Goal: Information Seeking & Learning: Learn about a topic

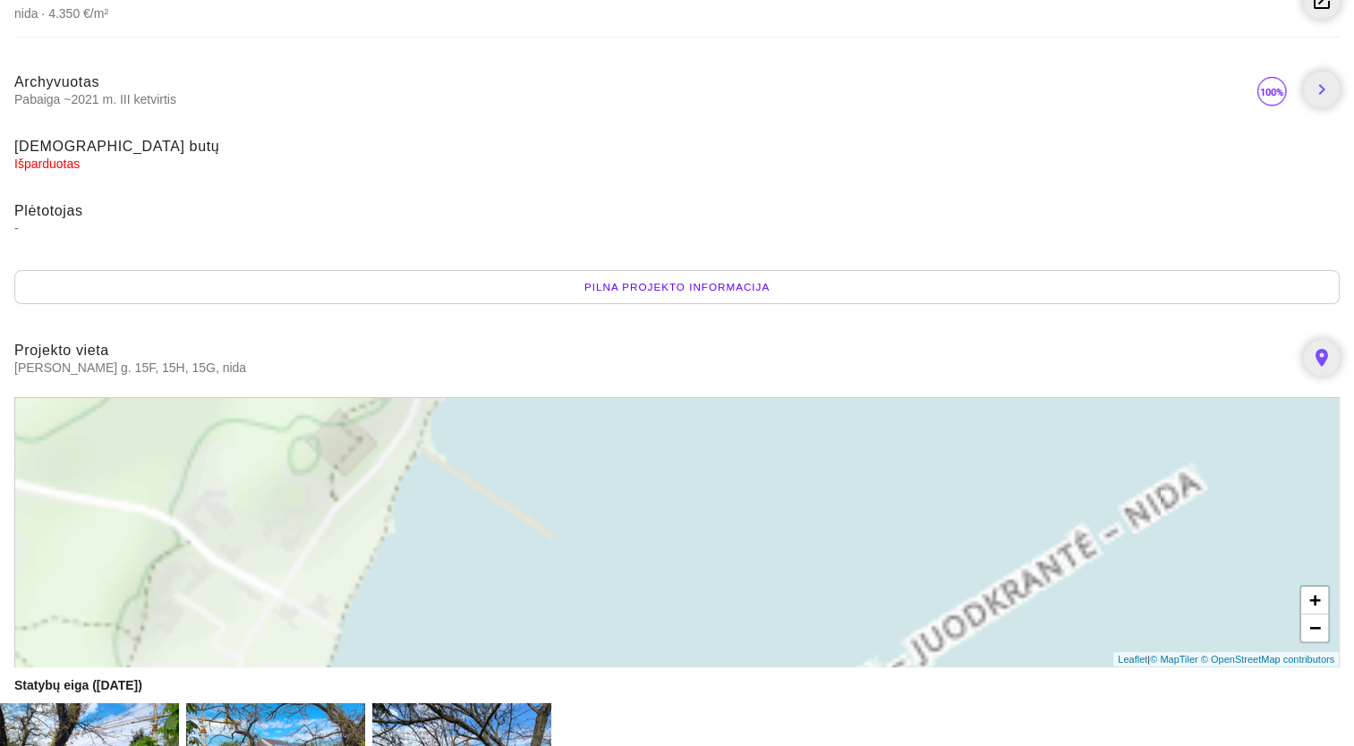
scroll to position [171, 0]
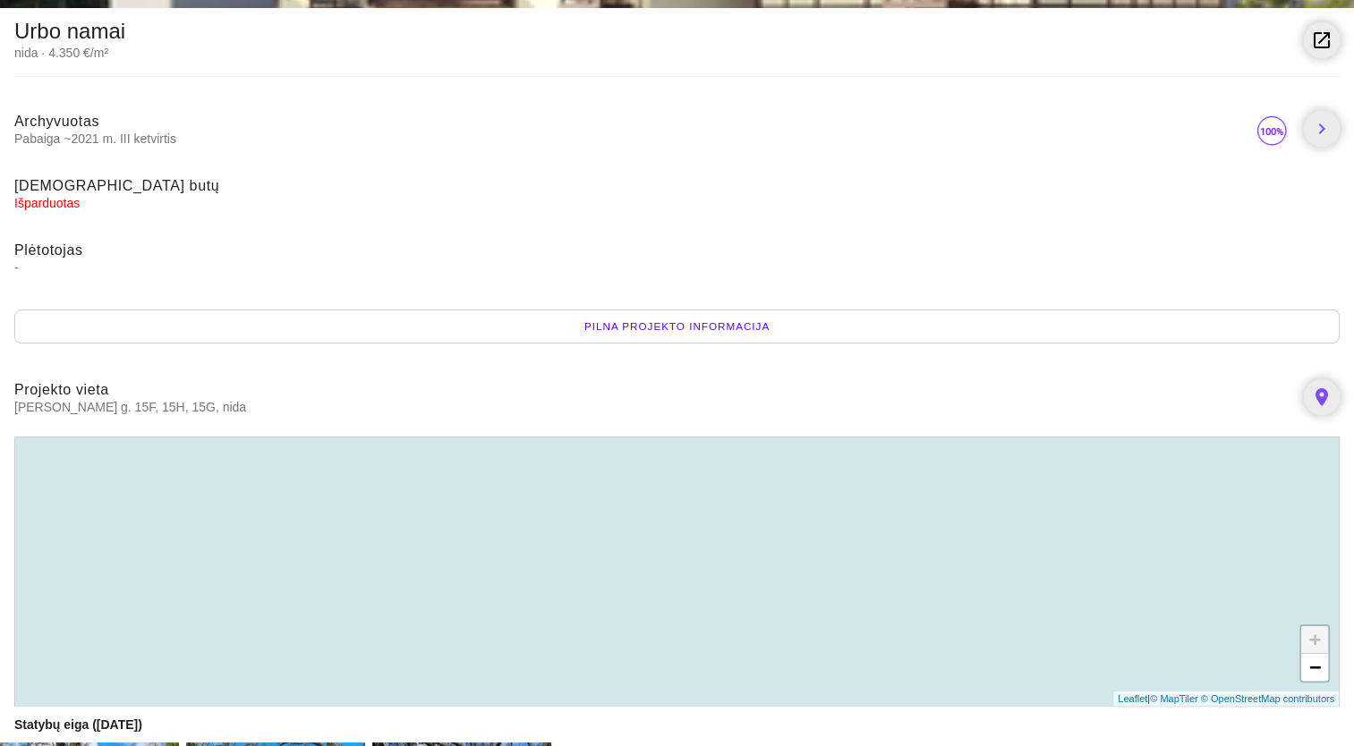
click at [628, 328] on div "Pilna projekto informacija" at bounding box center [676, 327] width 1325 height 34
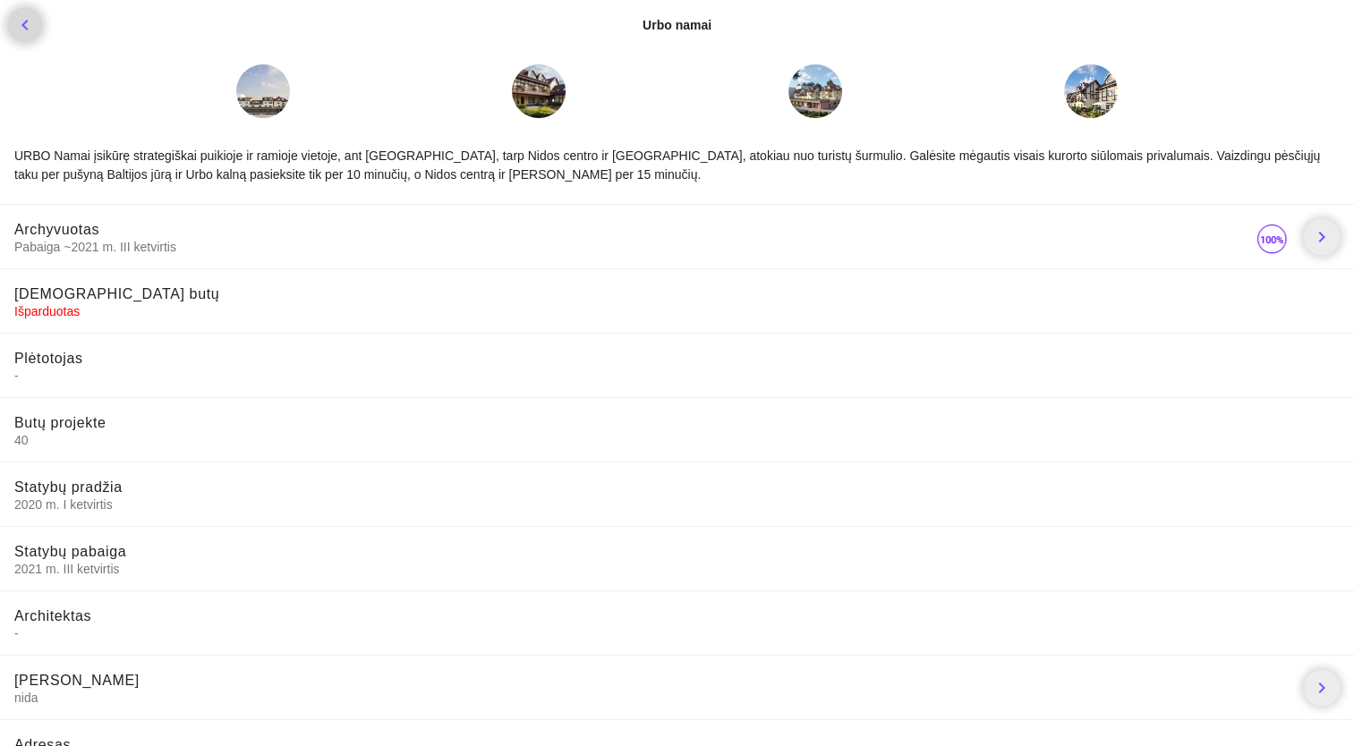
click at [21, 23] on icon "chevron_left" at bounding box center [24, 24] width 21 height 21
click at [22, 18] on icon "chevron_left" at bounding box center [24, 24] width 21 height 21
